Goal: Information Seeking & Learning: Learn about a topic

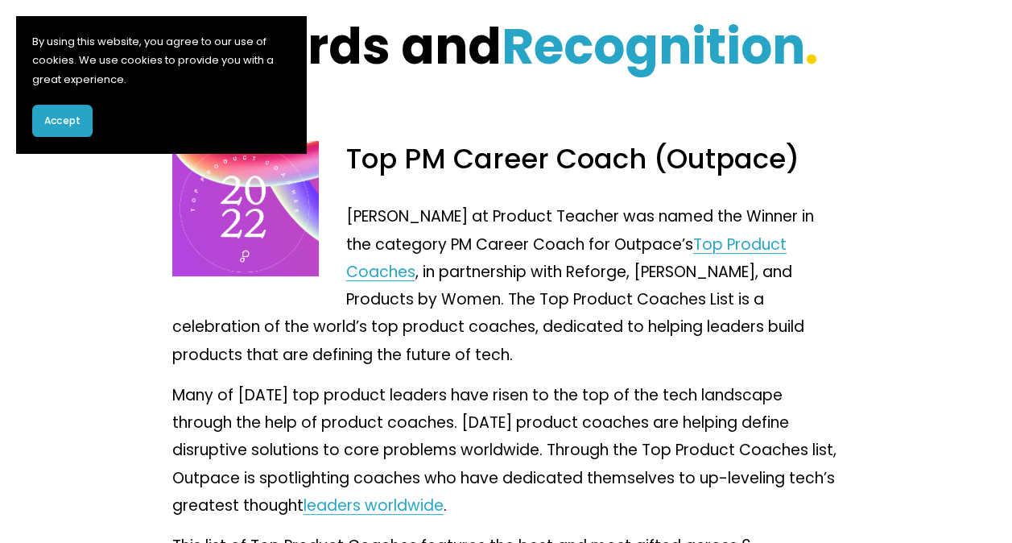
scroll to position [105, 0]
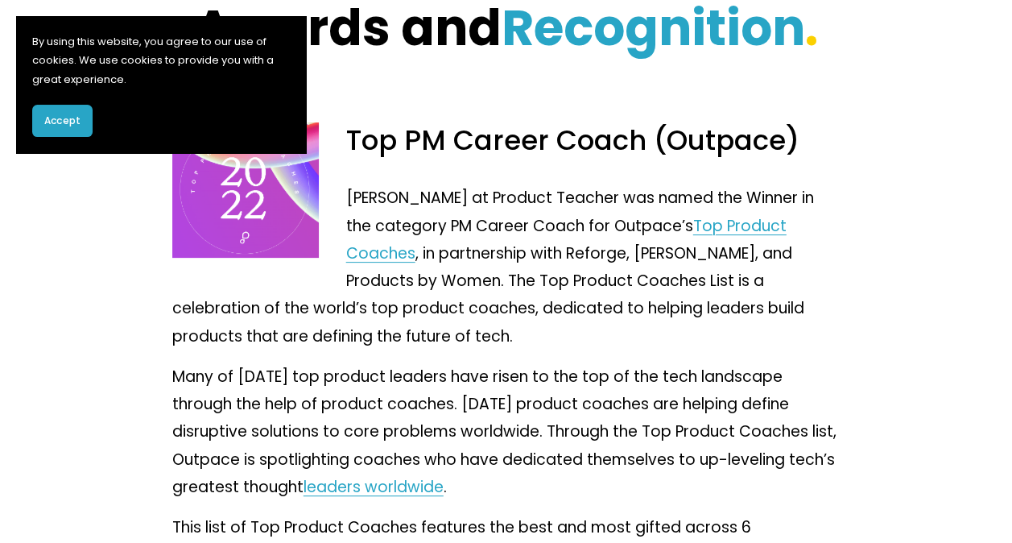
click at [739, 221] on link "Top Product Coaches" at bounding box center [566, 239] width 440 height 49
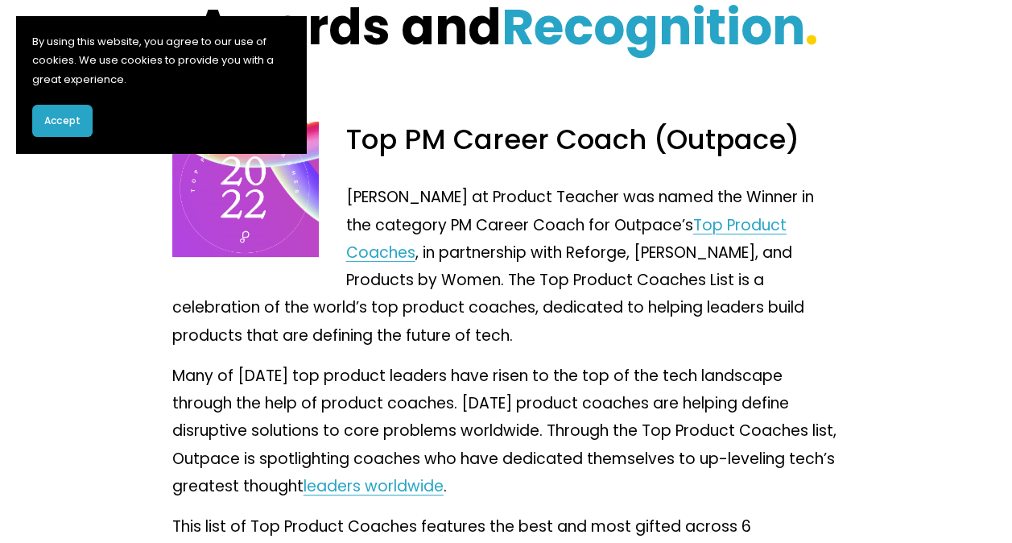
scroll to position [105, 0]
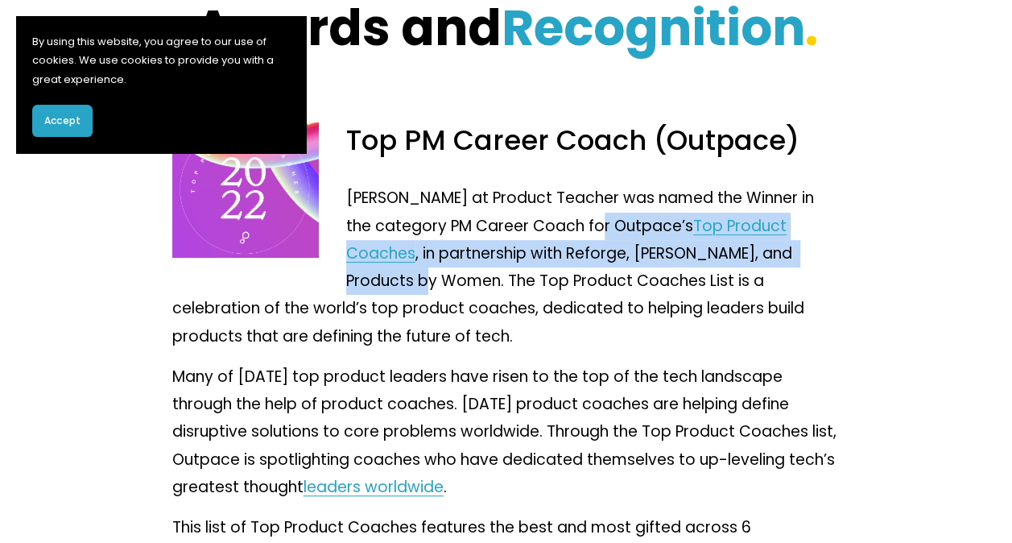
drag, startPoint x: 584, startPoint y: 227, endPoint x: 812, endPoint y: 266, distance: 231.1
click at [812, 266] on p "Clement Kao at Product Teacher was named the Winner in the category PM Career C…" at bounding box center [506, 266] width 668 height 165
copy p "Outpace’s Top Product Coaches , in partnership with Reforge, OnDeck, and Produc…"
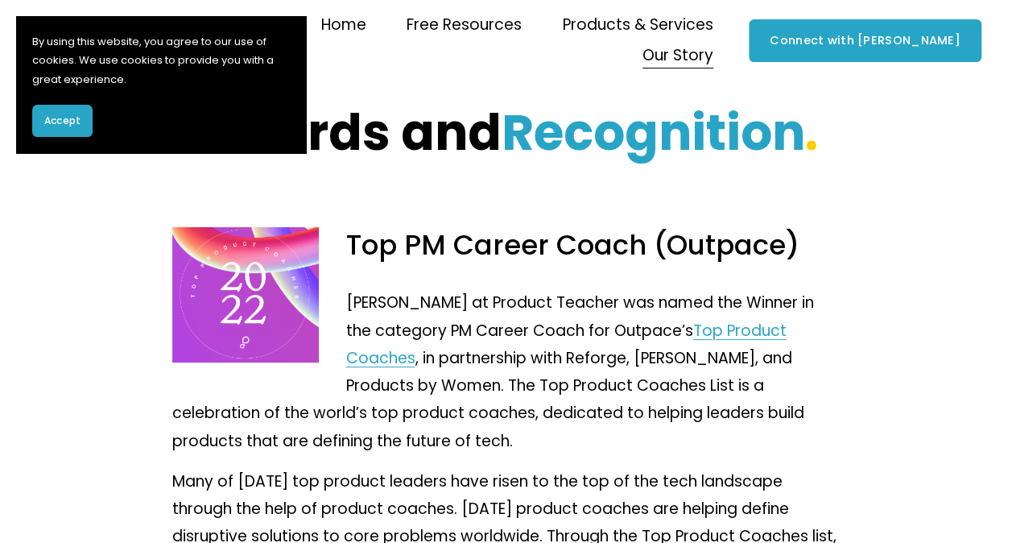
scroll to position [127, 0]
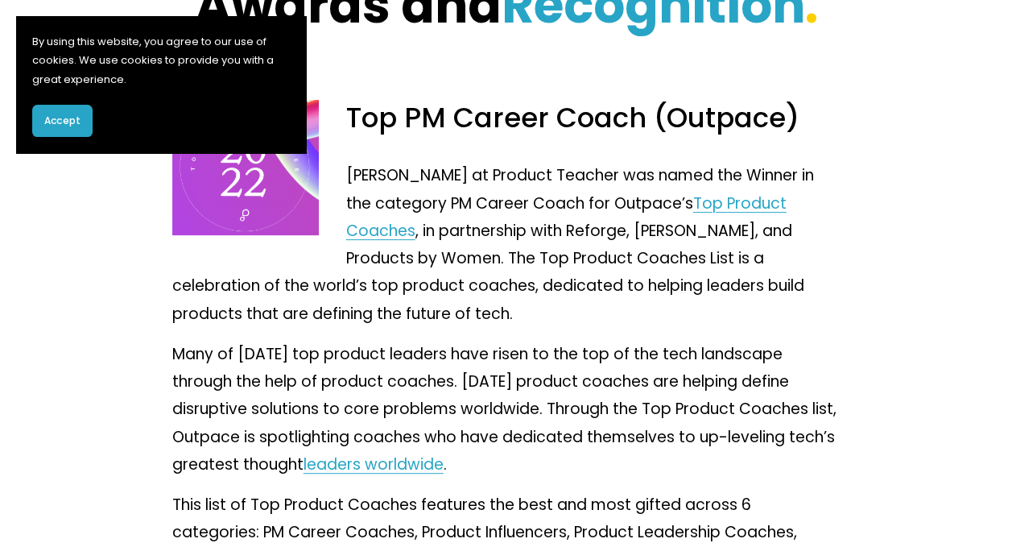
click at [415, 475] on link "leaders worldwide" at bounding box center [374, 464] width 140 height 22
